Goal: Find specific page/section: Find specific page/section

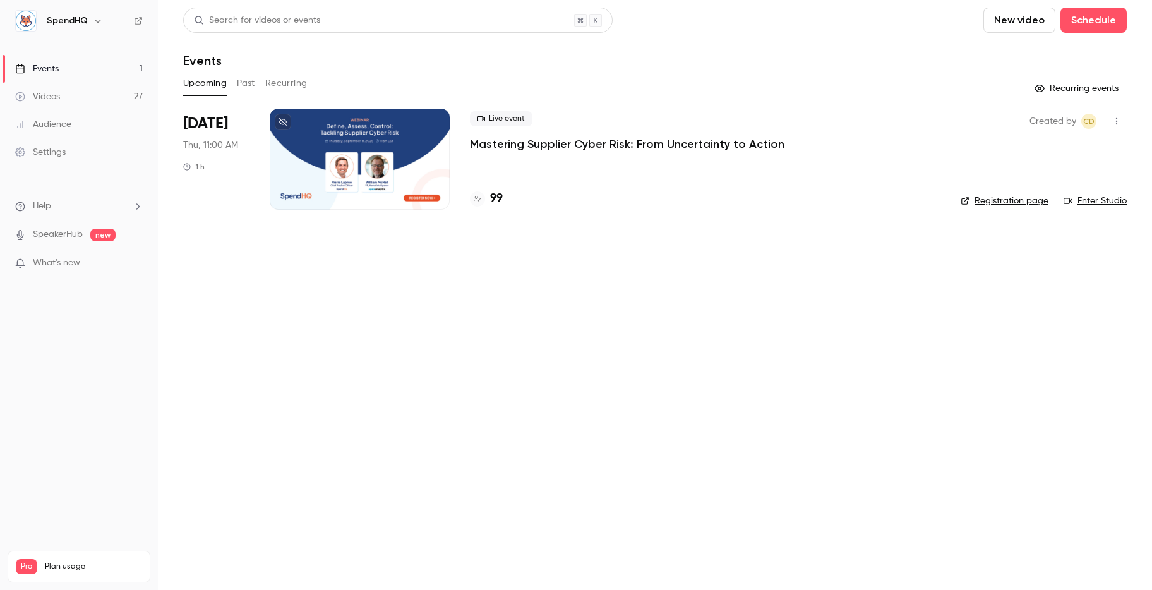
click at [515, 142] on p "Mastering Supplier Cyber Risk: From Uncertainty to Action" at bounding box center [627, 143] width 315 height 15
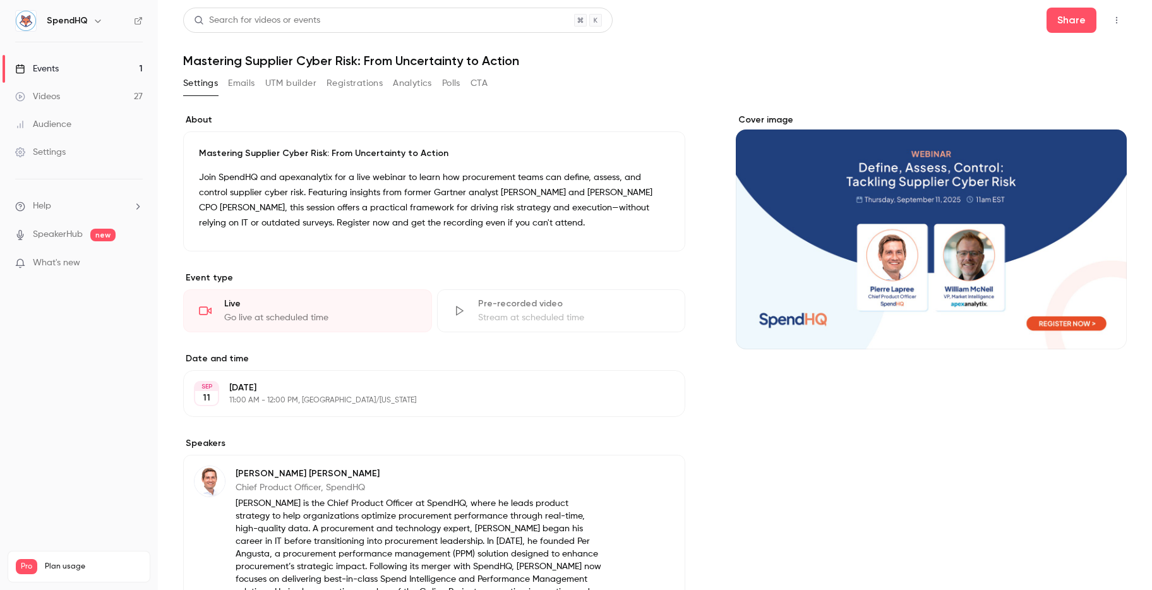
click at [44, 68] on div "Events" at bounding box center [37, 69] width 44 height 13
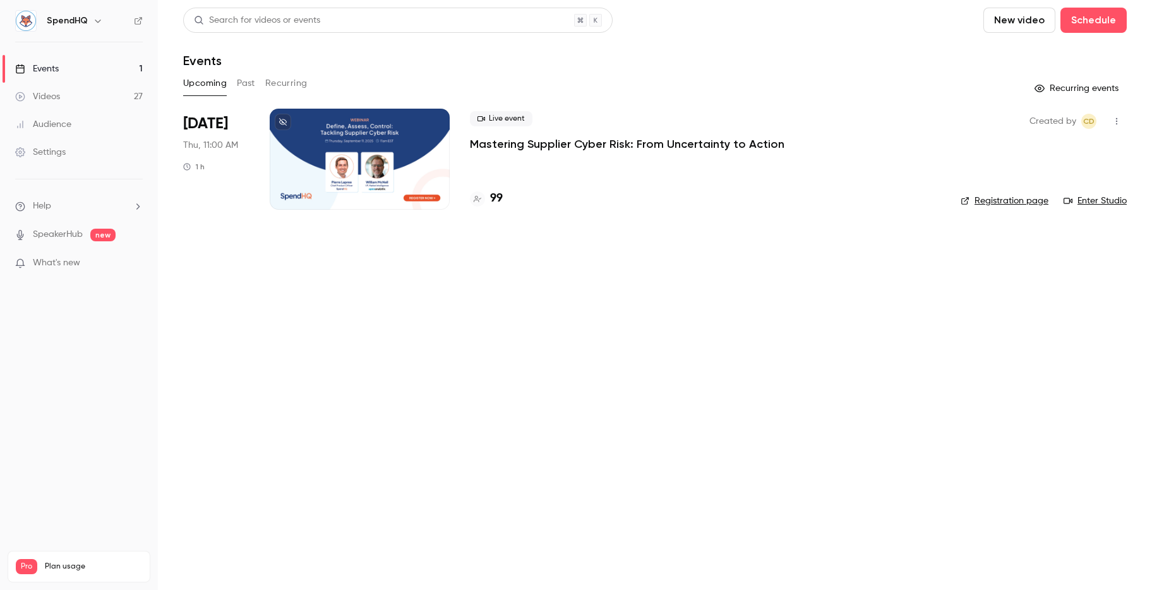
click at [1090, 199] on link "Enter Studio" at bounding box center [1095, 201] width 63 height 13
